Goal: Check status: Check status

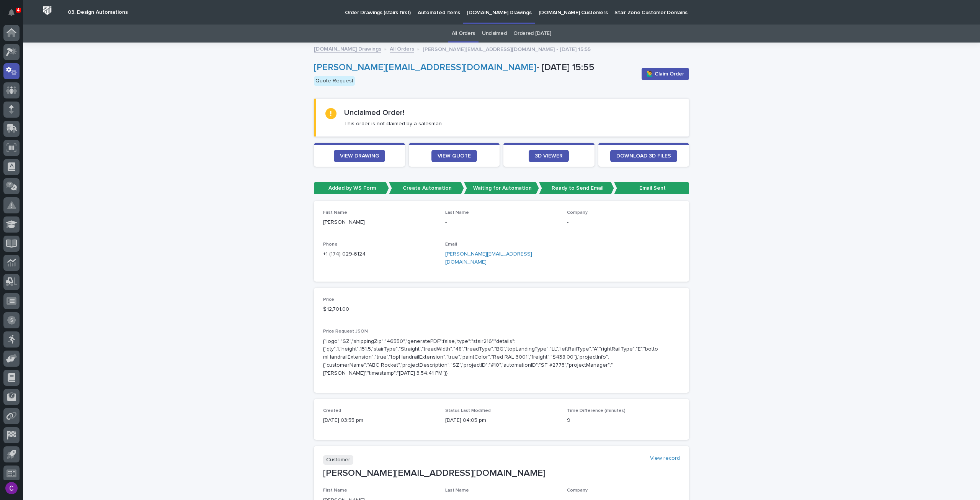
scroll to position [5, 0]
click at [499, 21] on link "[DOMAIN_NAME] Drawings" at bounding box center [499, 11] width 72 height 23
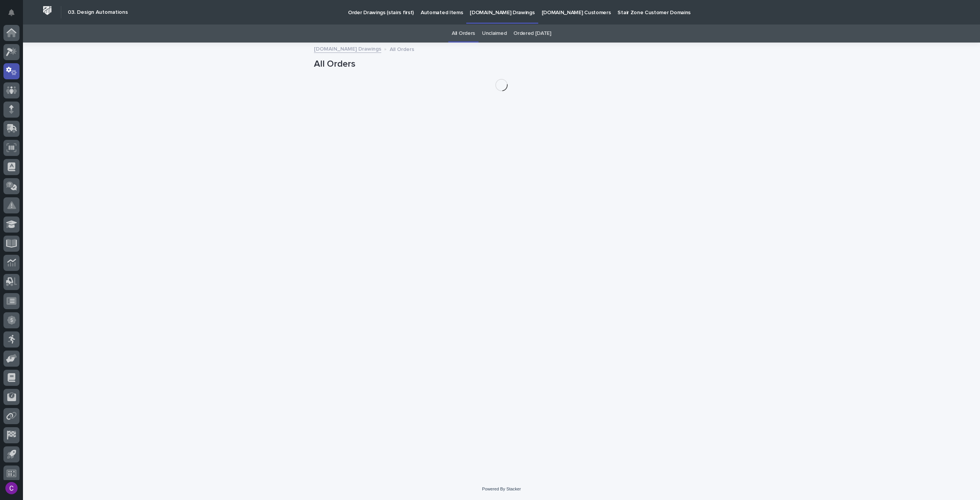
scroll to position [5, 0]
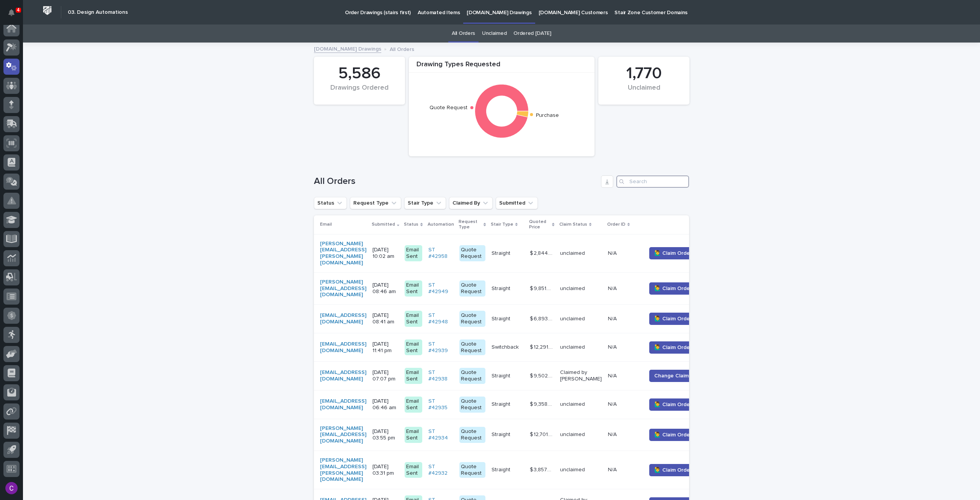
click at [650, 184] on input "Search" at bounding box center [653, 181] width 73 height 12
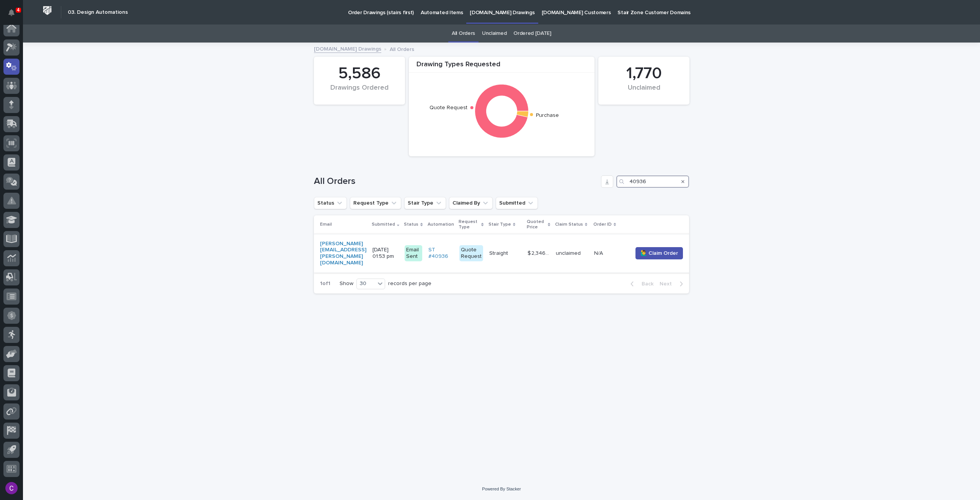
type input "40936"
click at [617, 250] on p at bounding box center [610, 253] width 32 height 7
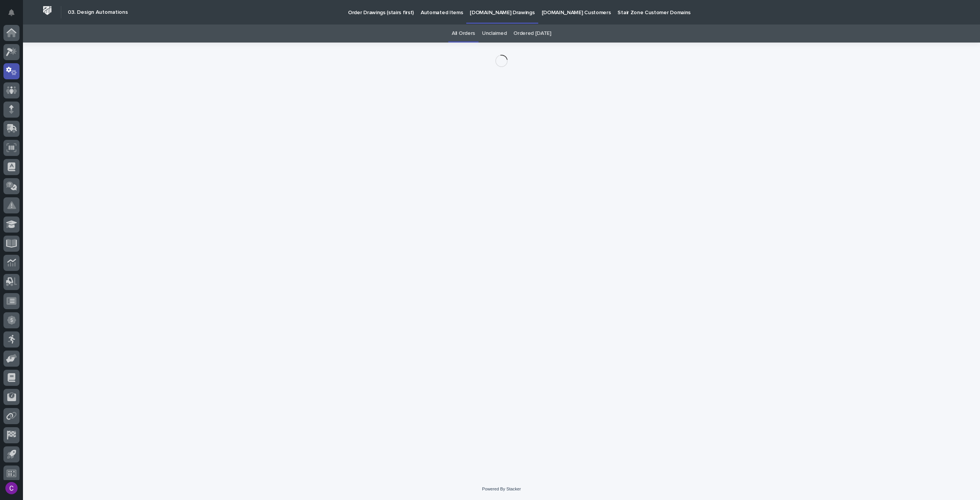
scroll to position [5, 0]
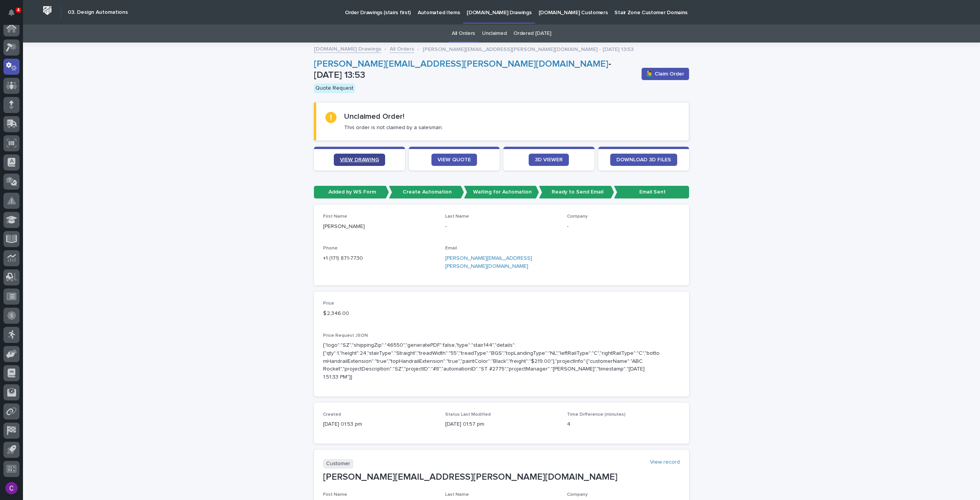
click at [357, 158] on link "VIEW DRAWING" at bounding box center [359, 160] width 51 height 12
click at [450, 157] on span "VIEW QUOTE" at bounding box center [454, 159] width 33 height 5
click at [364, 154] on link "VIEW DRAWING" at bounding box center [359, 160] width 51 height 12
drag, startPoint x: 505, startPoint y: 251, endPoint x: 439, endPoint y: 255, distance: 66.3
click at [439, 255] on div "First Name [PERSON_NAME] Last Name - Company - Phone [PHONE_NUMBER] Email [PERS…" at bounding box center [501, 245] width 357 height 62
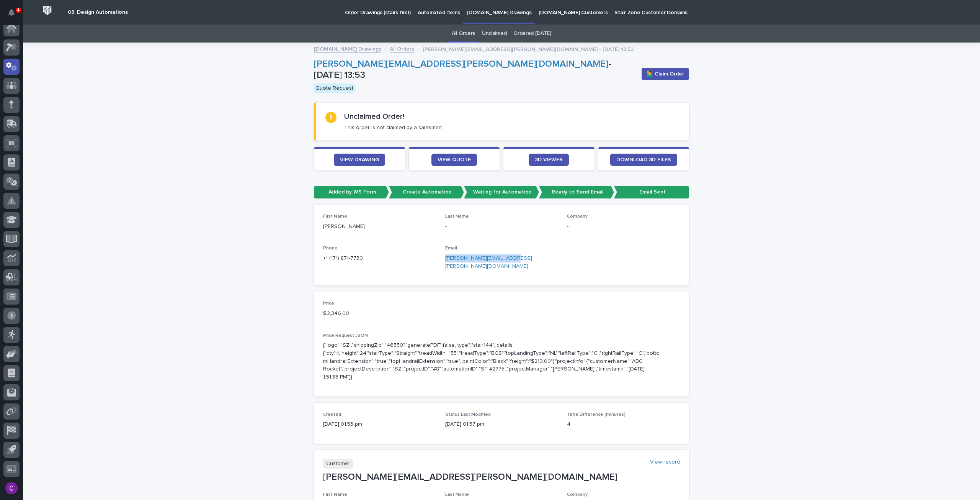
copy link "[PERSON_NAME][EMAIL_ADDRESS][PERSON_NAME][DOMAIN_NAME]"
click at [371, 157] on span "VIEW DRAWING" at bounding box center [359, 159] width 39 height 5
click at [129, 242] on div "Loading... Saving… Loading... Saving… [PERSON_NAME][EMAIL_ADDRESS][PERSON_NAME]…" at bounding box center [501, 408] width 957 height 731
